Goal: Task Accomplishment & Management: Manage account settings

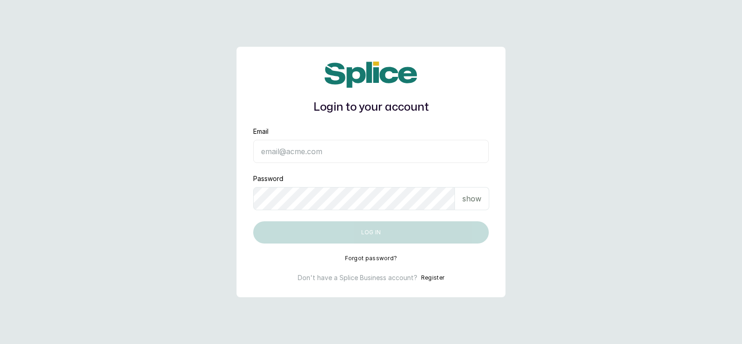
type input "[EMAIL_ADDRESS][DOMAIN_NAME]"
click at [374, 232] on button "Log in" at bounding box center [370, 233] width 235 height 22
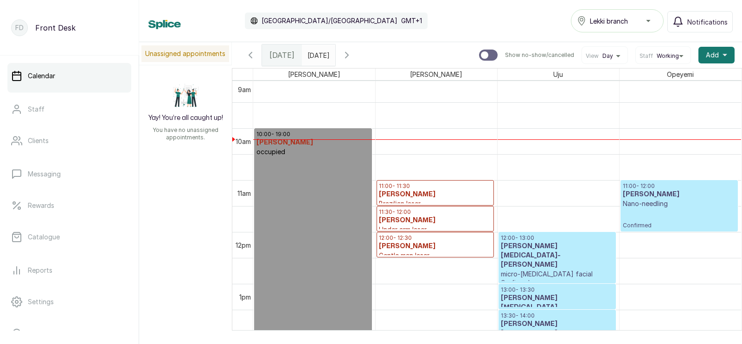
scroll to position [473, 0]
click at [352, 54] on icon "button" at bounding box center [346, 55] width 11 height 11
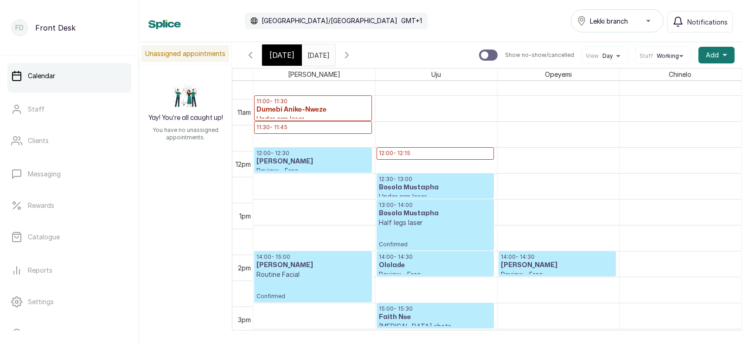
scroll to position [557, 0]
click at [281, 51] on span "[DATE]" at bounding box center [281, 55] width 25 height 11
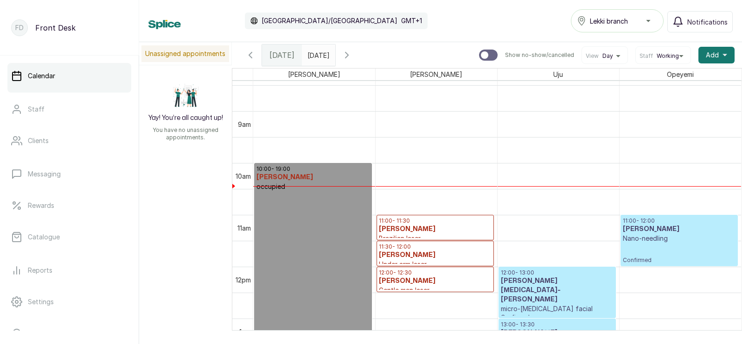
scroll to position [425, 0]
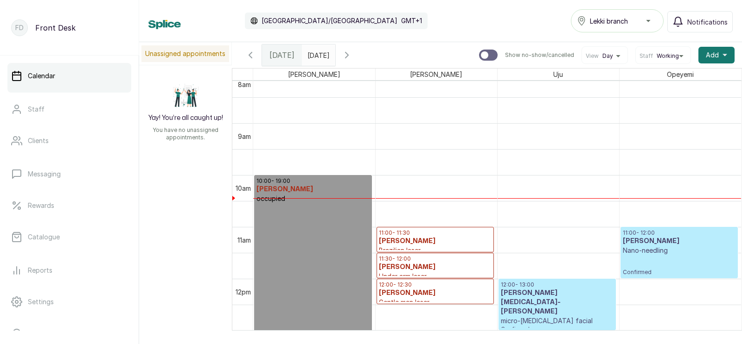
click at [348, 53] on icon "button" at bounding box center [346, 55] width 3 height 6
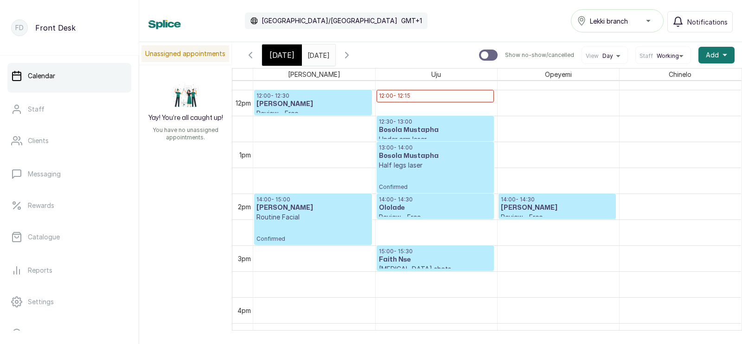
scroll to position [615, 0]
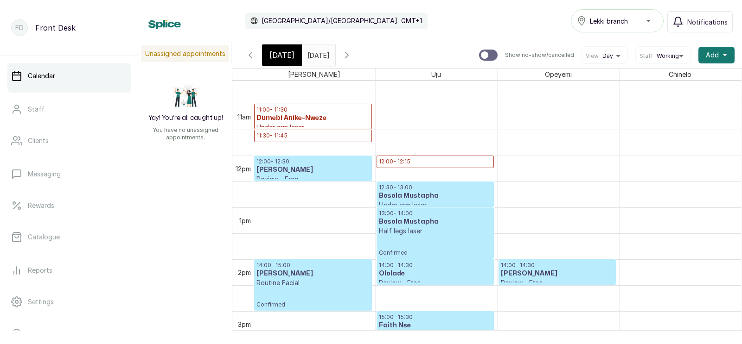
click at [352, 54] on icon "button" at bounding box center [346, 55] width 11 height 11
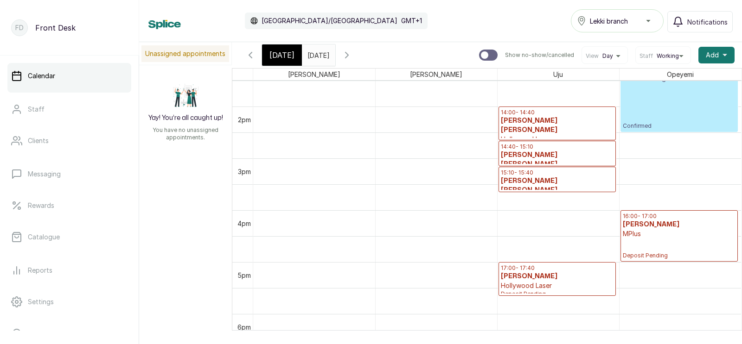
click at [645, 235] on p "MPlus" at bounding box center [678, 233] width 113 height 9
